Goal: Task Accomplishment & Management: Use online tool/utility

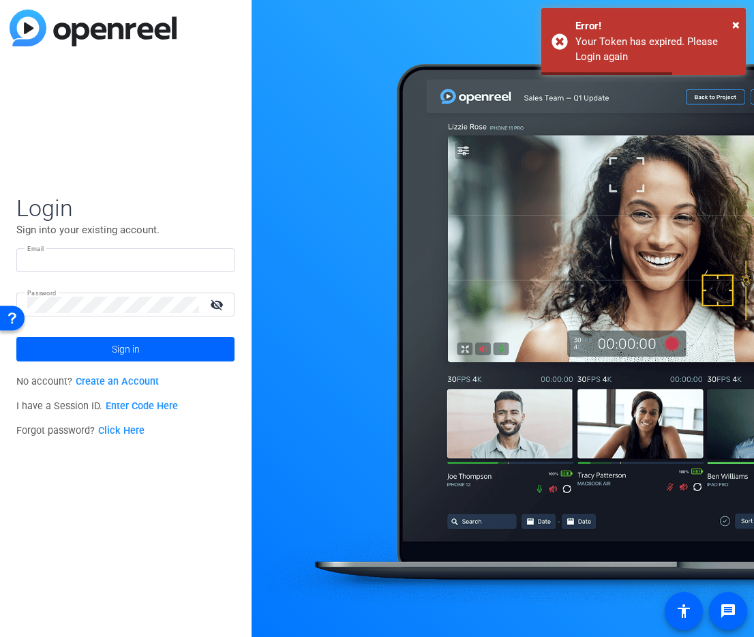
type input "[PERSON_NAME][EMAIL_ADDRESS][DOMAIN_NAME]"
click at [87, 347] on span at bounding box center [125, 349] width 218 height 33
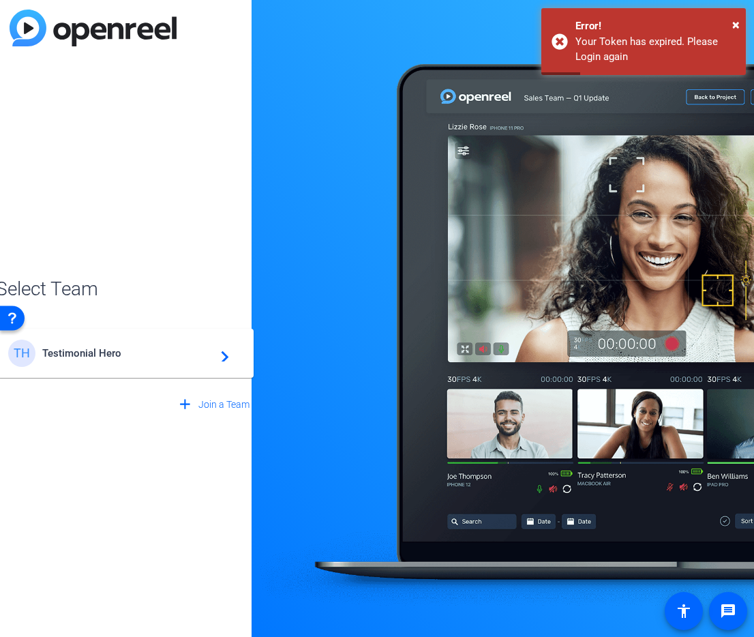
click at [81, 352] on span "Testimonial Hero" at bounding box center [127, 353] width 171 height 12
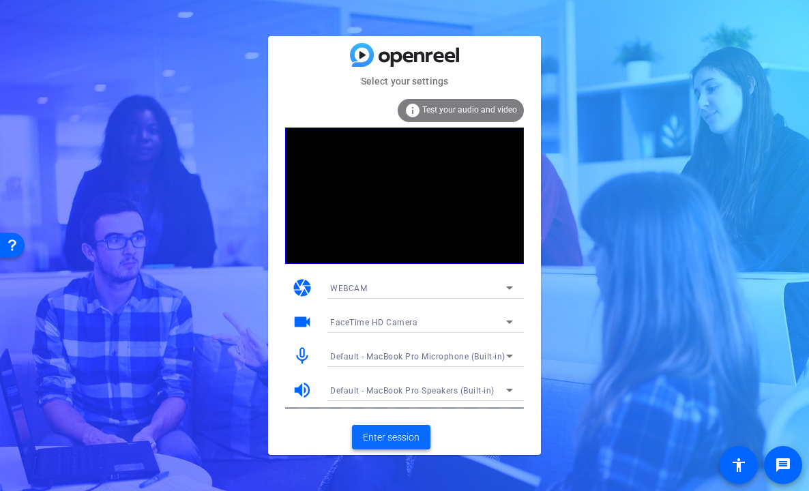
click at [385, 432] on span "Enter session" at bounding box center [391, 437] width 57 height 14
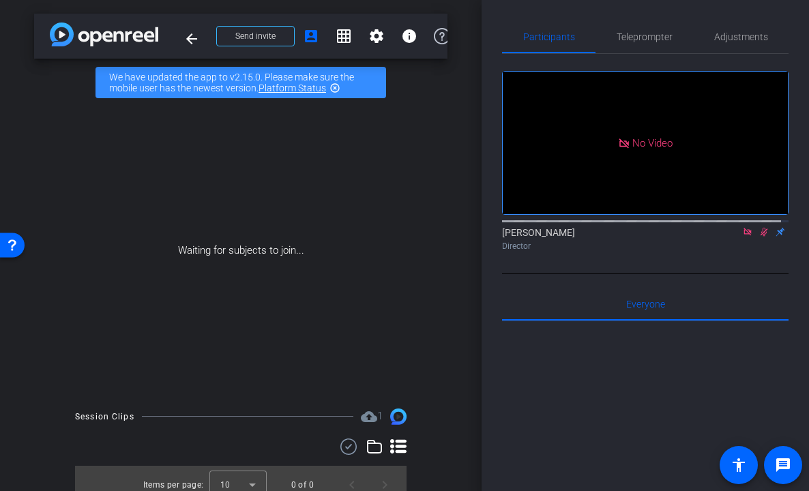
click at [754, 237] on icon at bounding box center [764, 232] width 11 height 10
click at [744, 235] on icon at bounding box center [748, 232] width 8 height 8
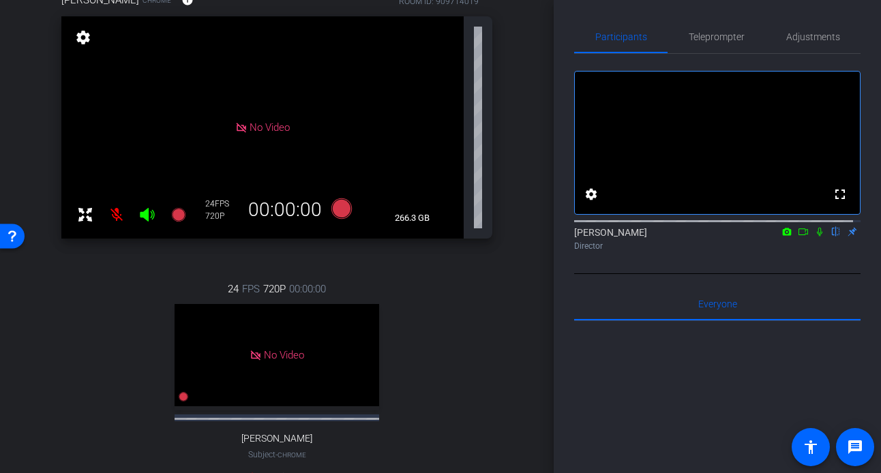
scroll to position [149, 0]
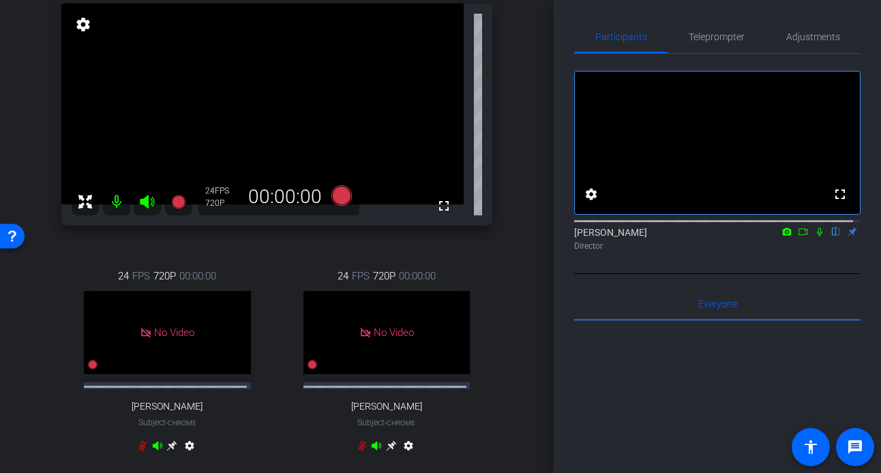
click at [107, 237] on div "Kelly Palumbo Chrome info ROOM ID: 909714019 fullscreen settings 24 FPS 720P 00…" at bounding box center [277, 225] width 486 height 536
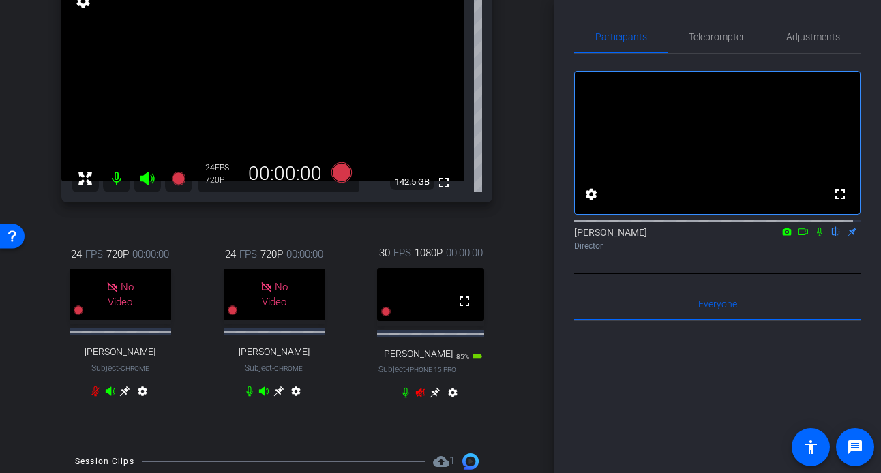
scroll to position [204, 0]
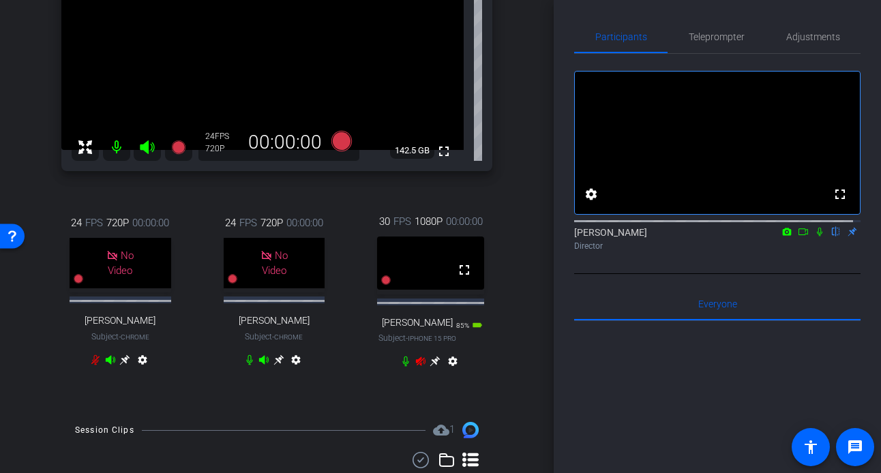
click at [416, 366] on icon at bounding box center [421, 361] width 10 height 9
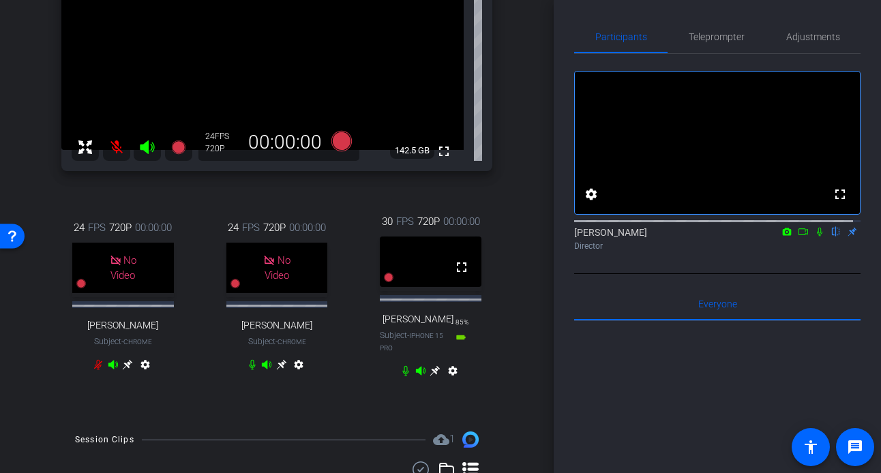
click at [432, 377] on icon at bounding box center [435, 371] width 11 height 11
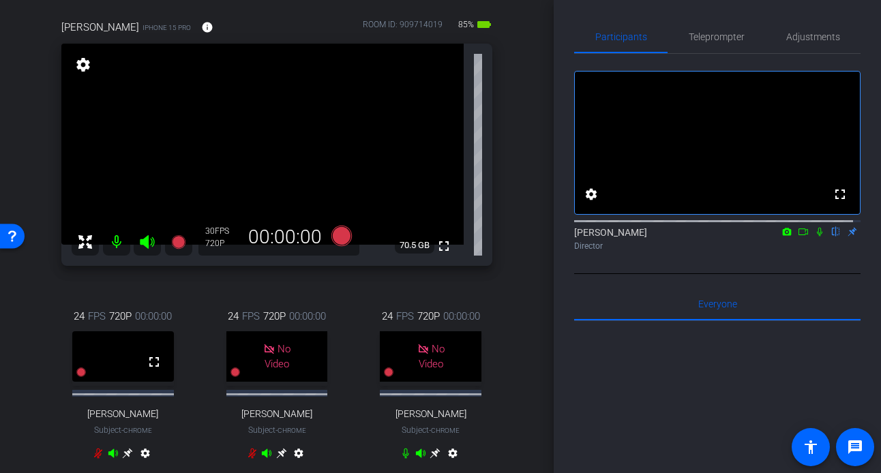
scroll to position [104, 0]
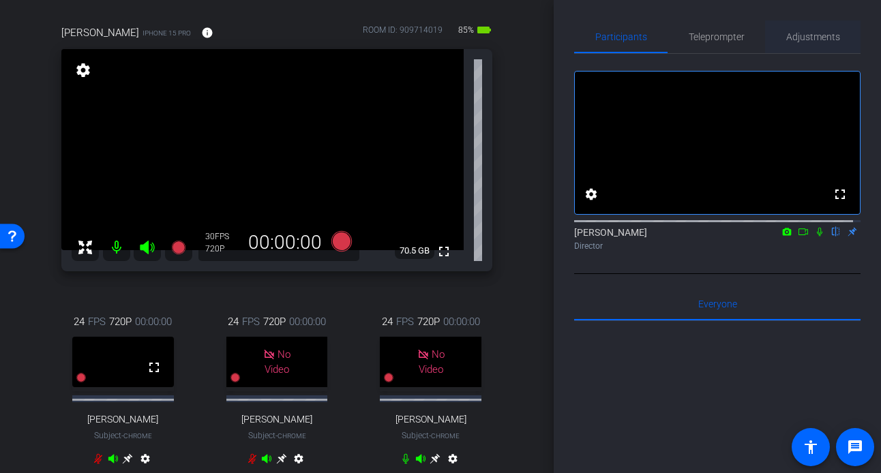
click at [754, 33] on span "Adjustments" at bounding box center [814, 37] width 54 height 10
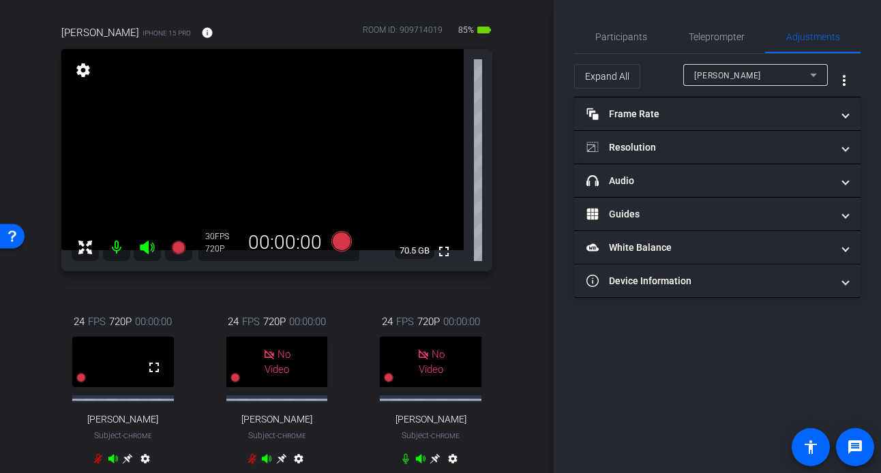
click at [754, 70] on div "Kelly Palumbo" at bounding box center [752, 75] width 116 height 17
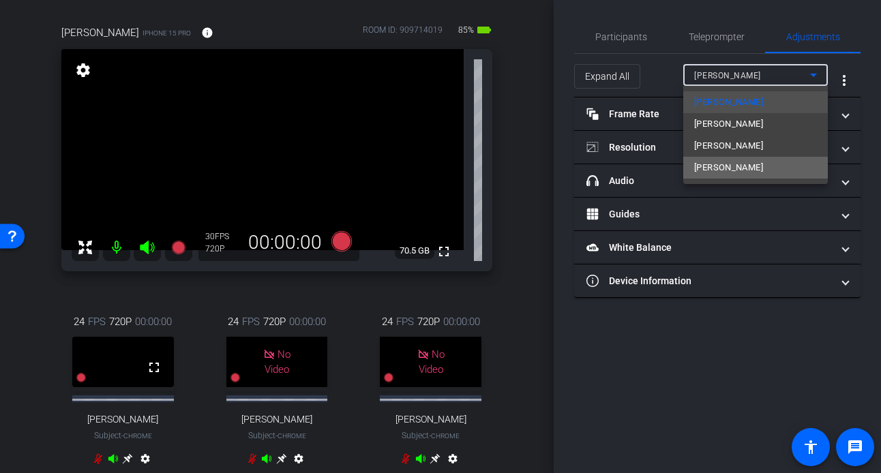
click at [728, 169] on span "Rob Adams" at bounding box center [728, 168] width 69 height 16
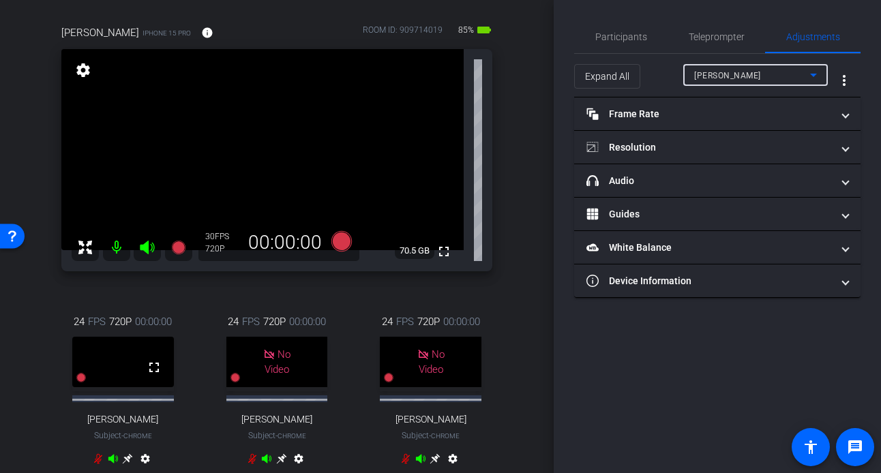
type input "1000"
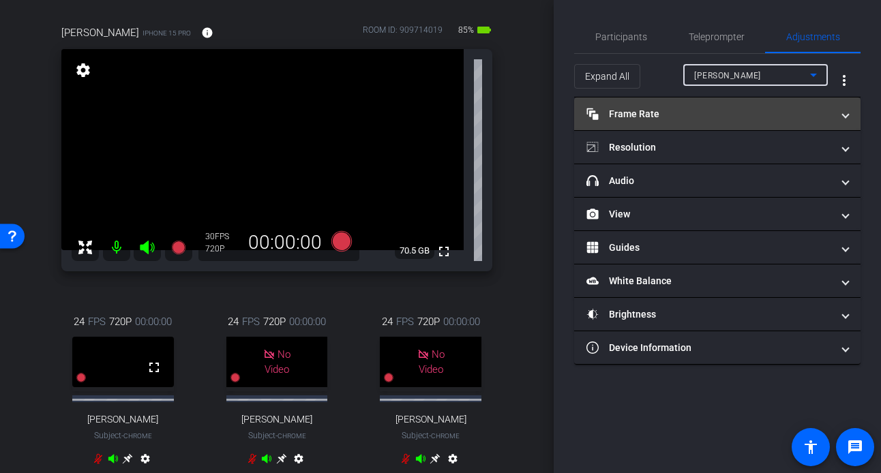
click at [717, 115] on mat-panel-title "Frame Rate Frame Rate" at bounding box center [710, 114] width 246 height 14
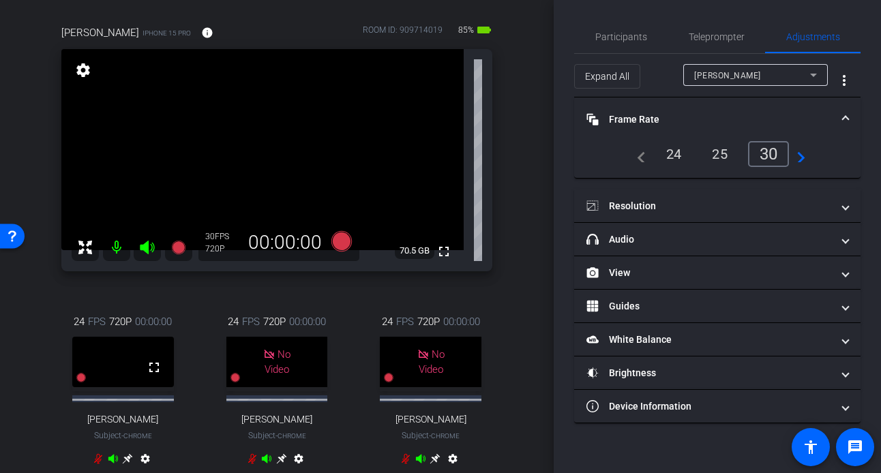
click at [676, 156] on div "24" at bounding box center [674, 154] width 36 height 23
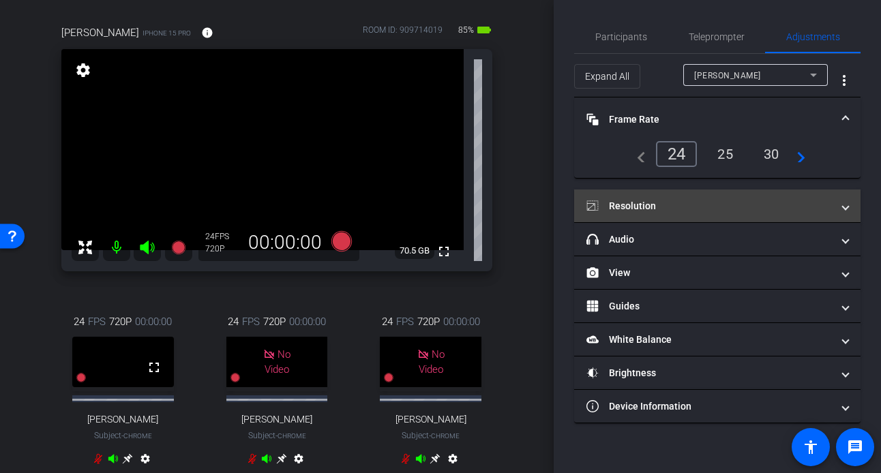
click at [679, 211] on mat-panel-title "Resolution" at bounding box center [710, 206] width 246 height 14
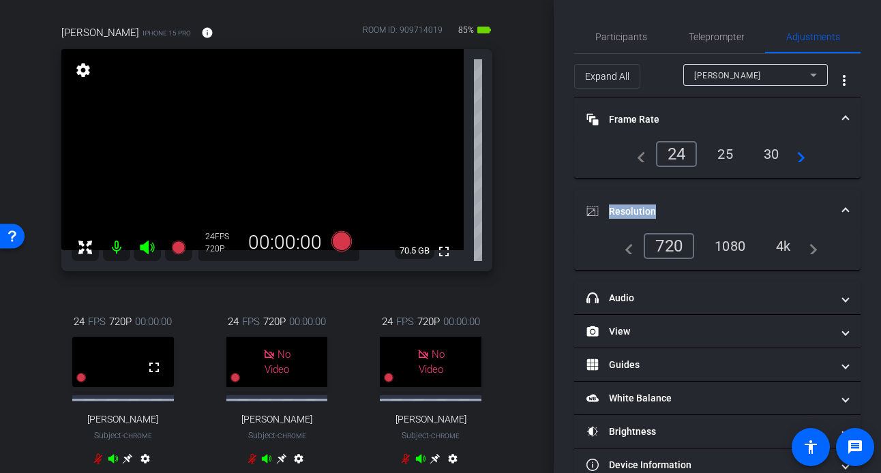
click at [731, 250] on div "1080" at bounding box center [730, 246] width 51 height 23
click at [521, 251] on div "arrow_back Langan Engineering & Environmental Services x M&A Video - radams@lan…" at bounding box center [277, 132] width 554 height 473
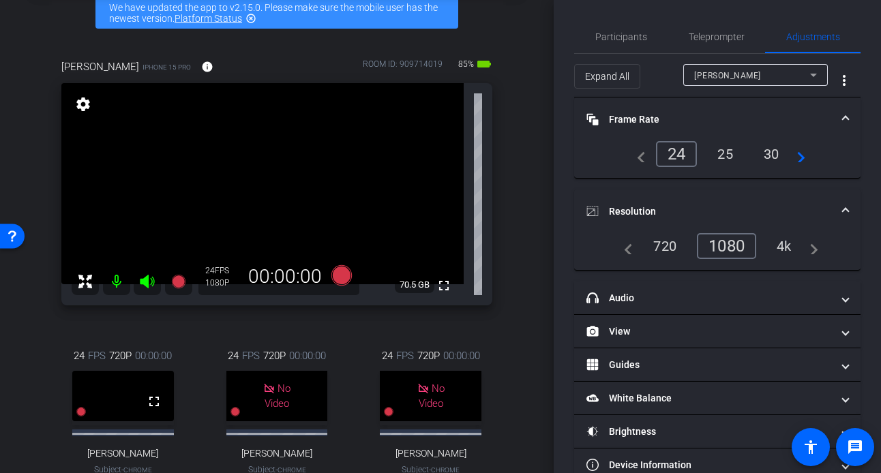
scroll to position [93, 0]
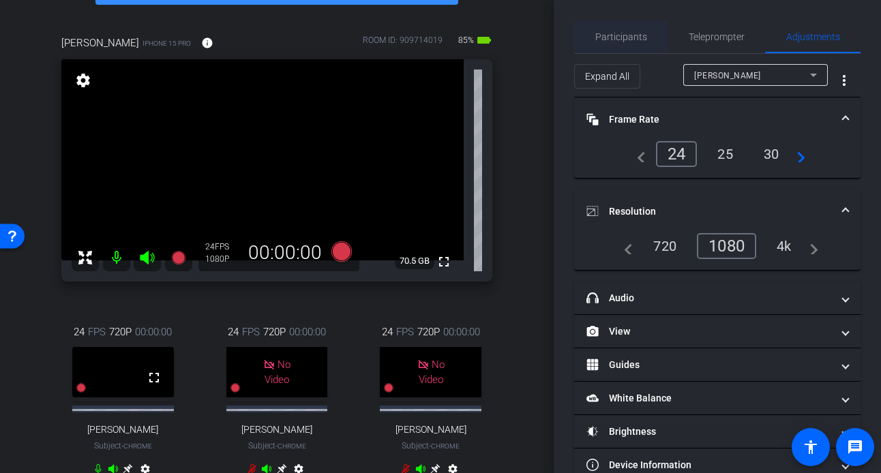
click at [613, 37] on span "Participants" at bounding box center [622, 37] width 52 height 10
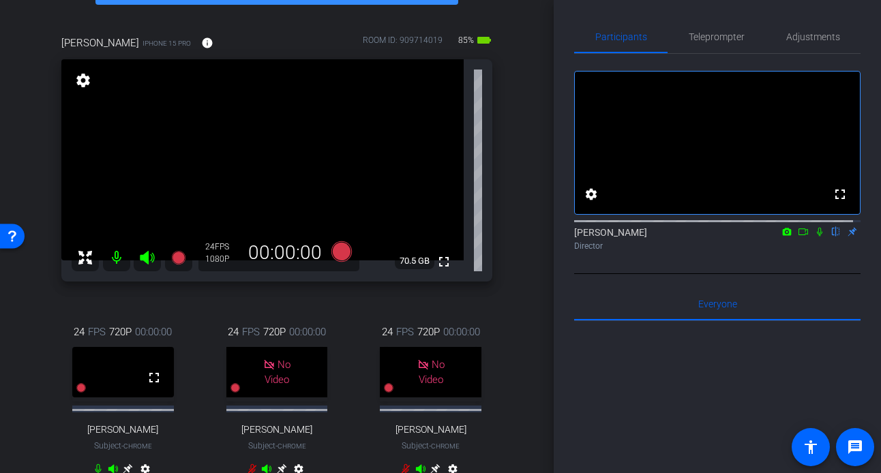
click at [507, 88] on div "Rob Adams iPhone 15 Pro info ROOM ID: 909714019 85% battery_std fullscreen sett…" at bounding box center [277, 264] width 486 height 503
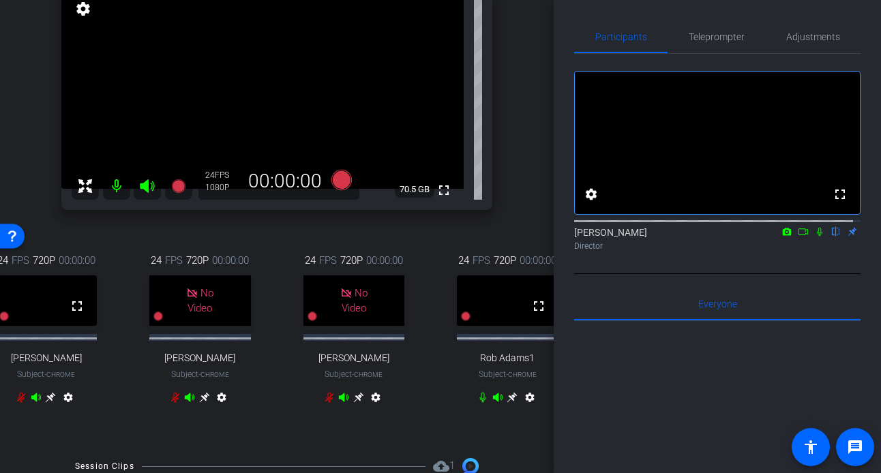
scroll to position [166, 0]
click at [512, 242] on div "Rob Adams iPhone 15 Pro info ROOM ID: 909714019 80% battery_std fullscreen sett…" at bounding box center [277, 192] width 486 height 503
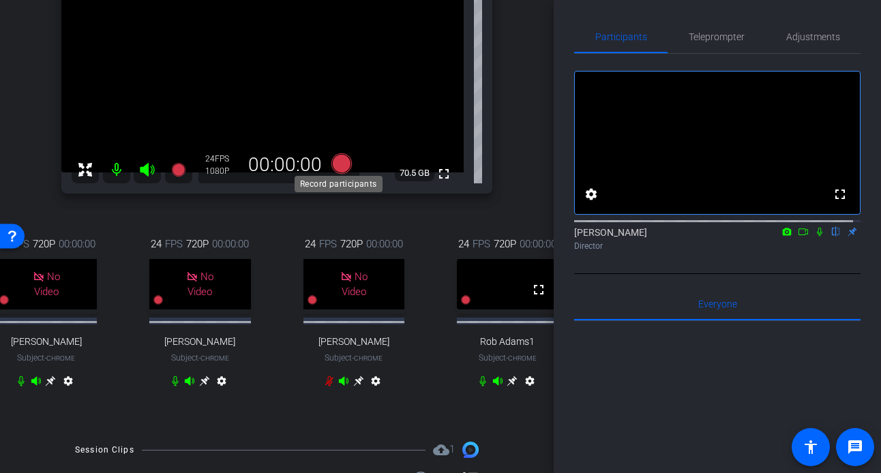
scroll to position [179, 0]
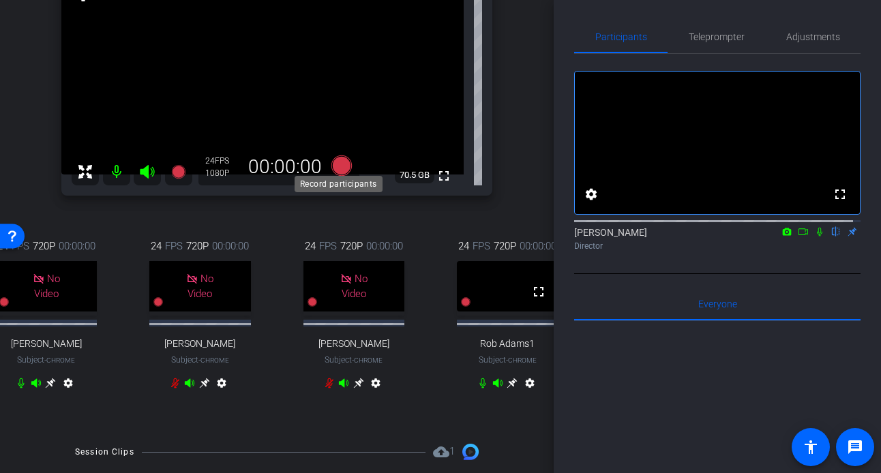
click at [334, 165] on icon at bounding box center [342, 165] width 20 height 20
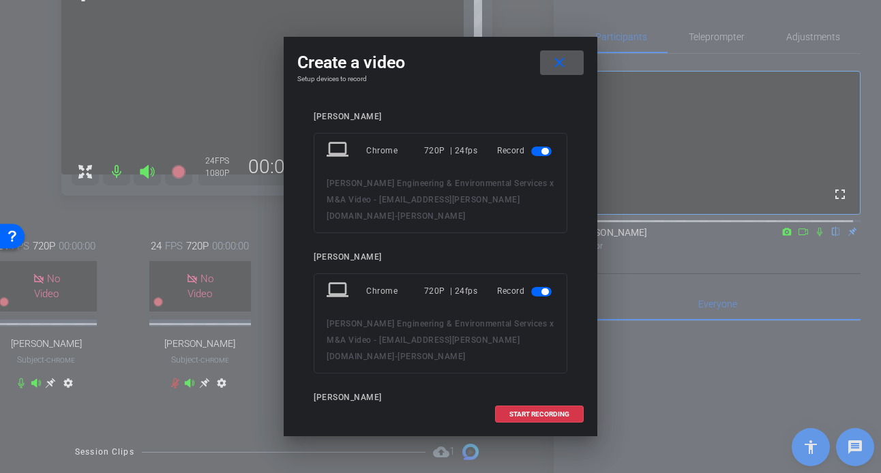
click at [531, 151] on span "button" at bounding box center [541, 152] width 20 height 10
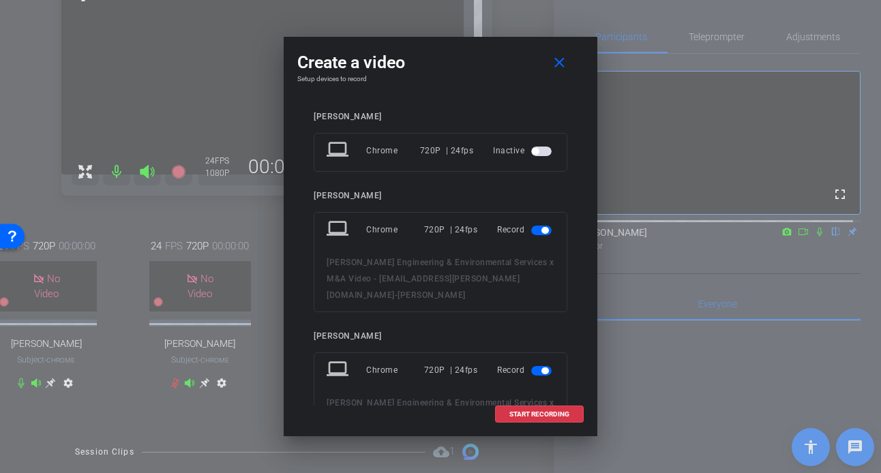
click at [542, 229] on span "button" at bounding box center [545, 230] width 7 height 7
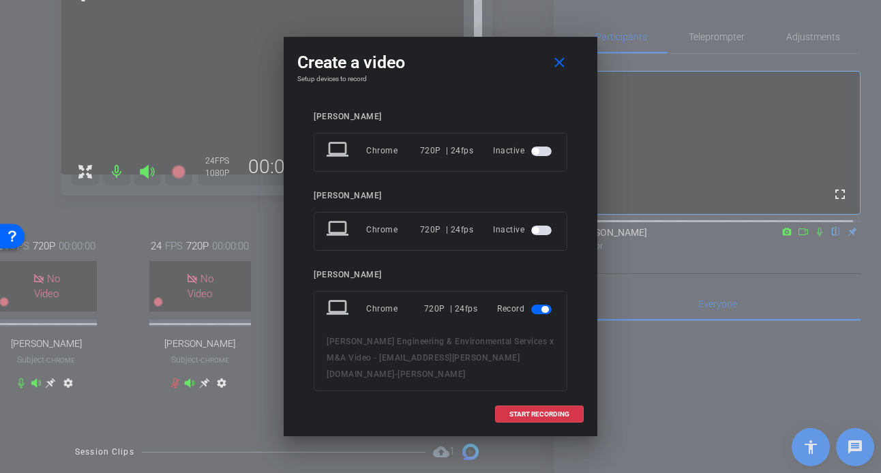
click at [538, 306] on span "button" at bounding box center [541, 310] width 20 height 10
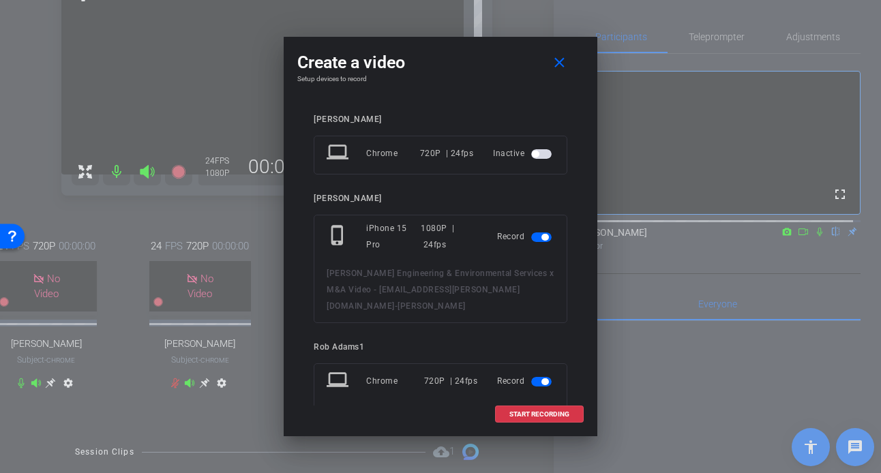
scroll to position [176, 0]
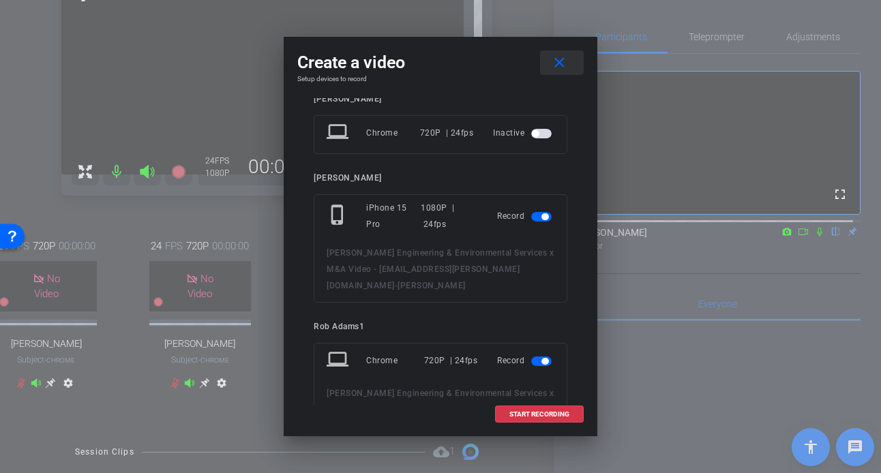
click at [562, 57] on mat-icon "close" at bounding box center [559, 63] width 17 height 17
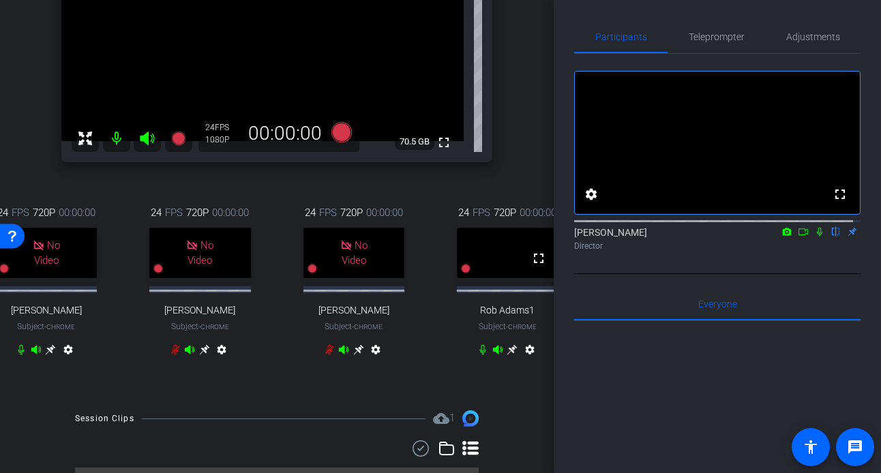
scroll to position [214, 0]
